Goal: Transaction & Acquisition: Purchase product/service

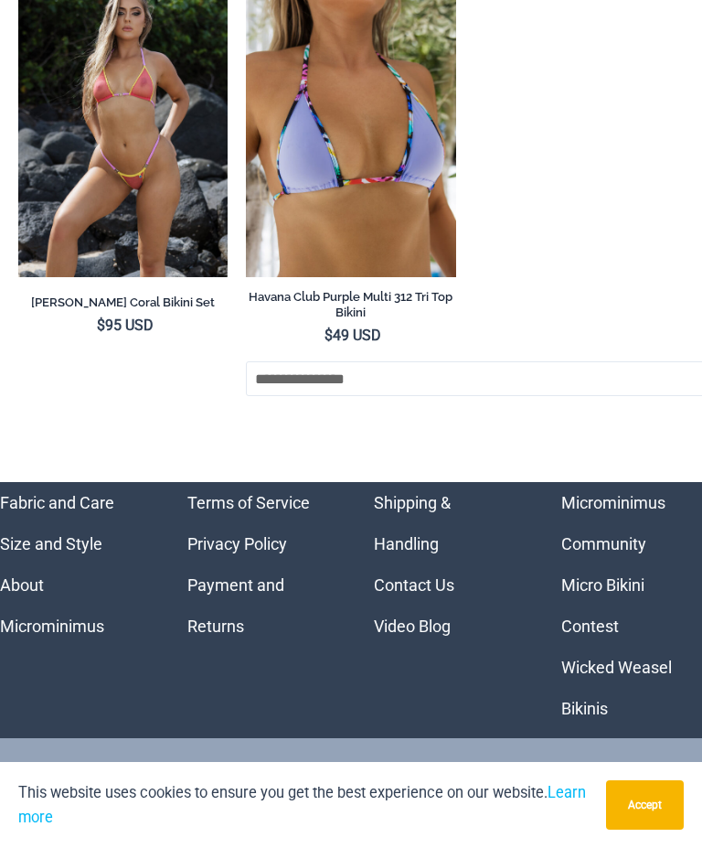
scroll to position [12734, 0]
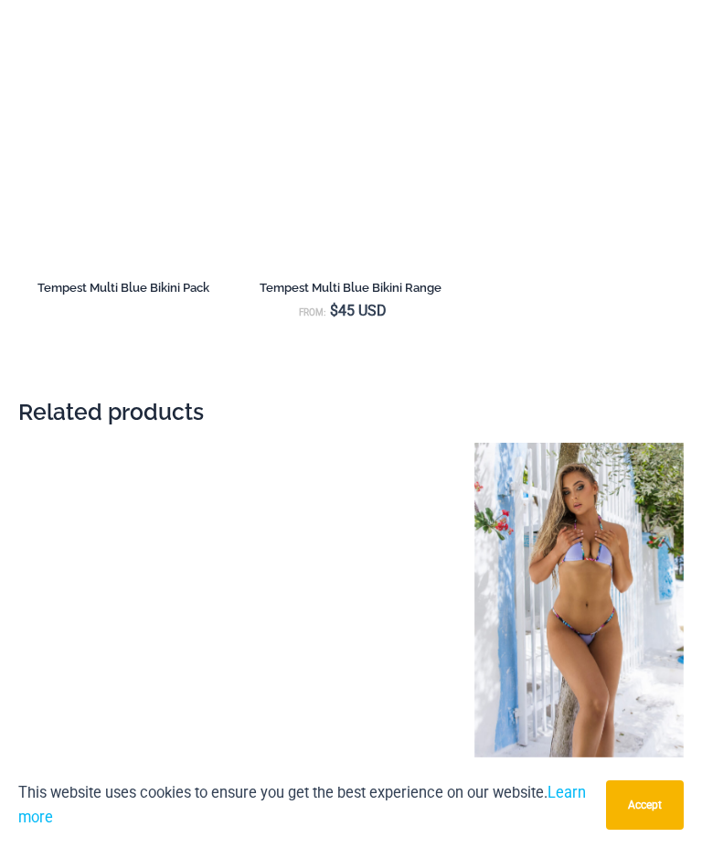
scroll to position [3488, 0]
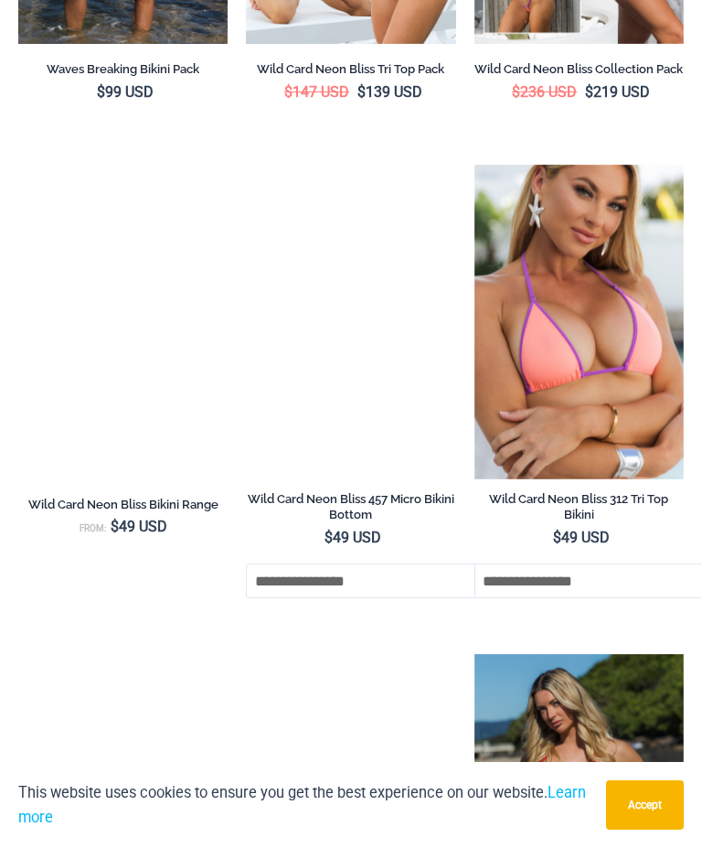
scroll to position [1006, 0]
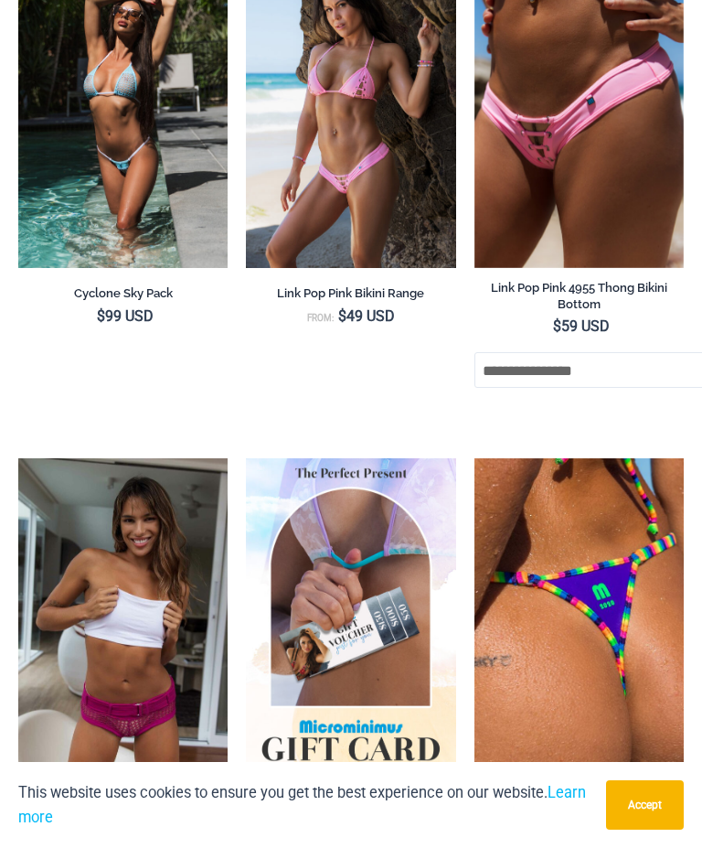
scroll to position [6044, 0]
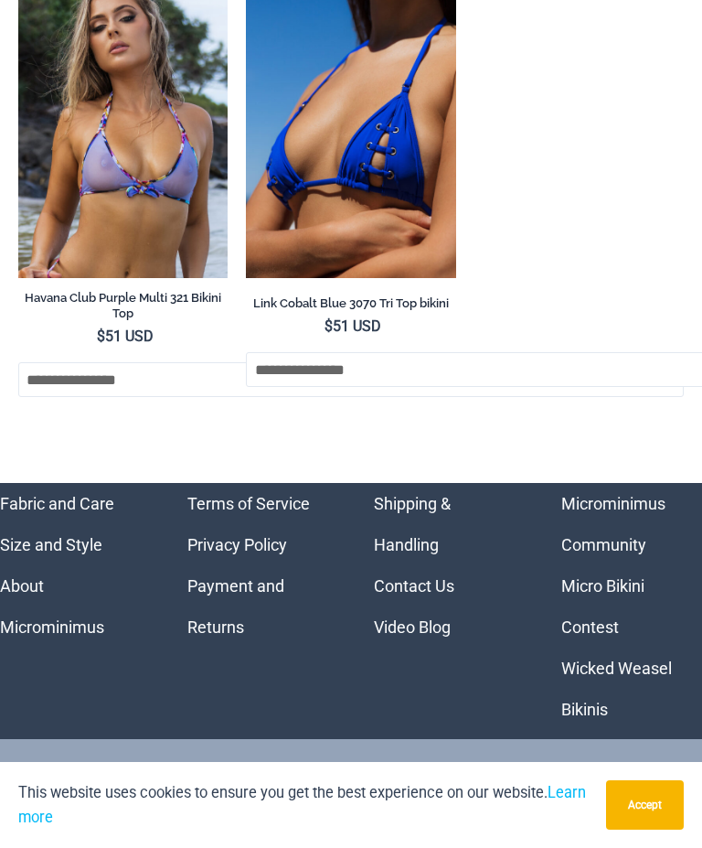
scroll to position [28243, 0]
